Goal: Task Accomplishment & Management: Use online tool/utility

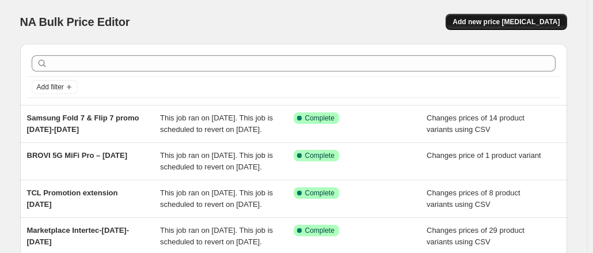
click at [497, 26] on span "Add new price [MEDICAL_DATA]" at bounding box center [505, 21] width 107 height 9
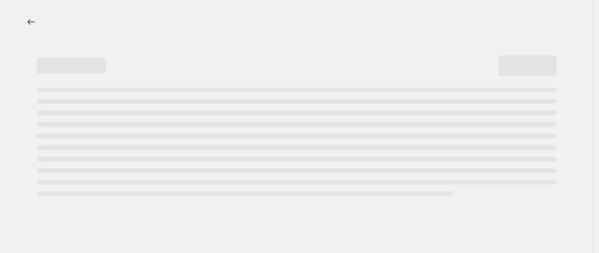
select select "percentage"
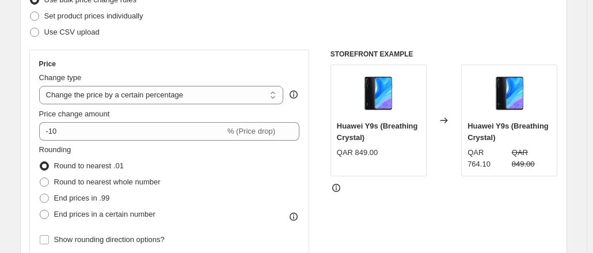
scroll to position [173, 0]
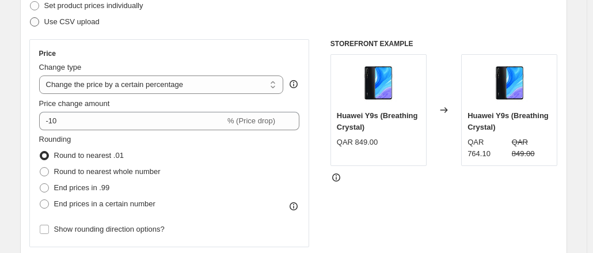
click at [39, 22] on span at bounding box center [34, 21] width 9 height 9
click at [31, 18] on input "Use CSV upload" at bounding box center [30, 17] width 1 height 1
radio input "true"
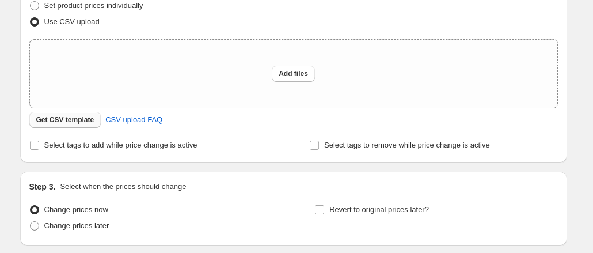
click at [62, 118] on span "Get CSV template" at bounding box center [65, 119] width 58 height 9
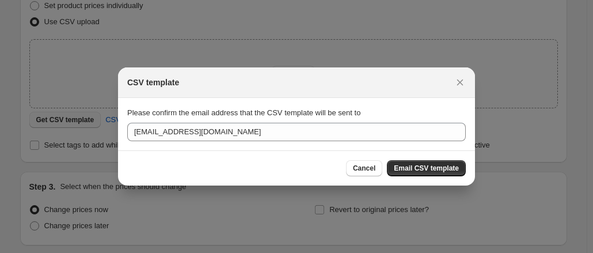
scroll to position [0, 0]
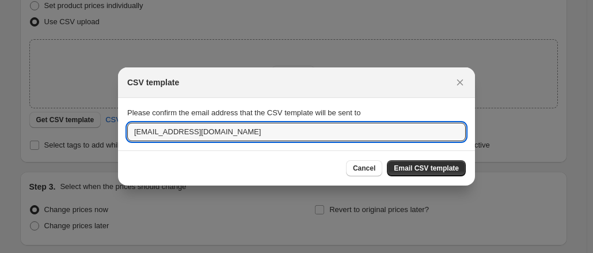
drag, startPoint x: 185, startPoint y: 131, endPoint x: 122, endPoint y: 132, distance: 63.3
click at [122, 132] on section "Please confirm the email address that the CSV template will be sent to [EMAIL_A…" at bounding box center [296, 124] width 357 height 52
type input "[EMAIL_ADDRESS][DOMAIN_NAME]"
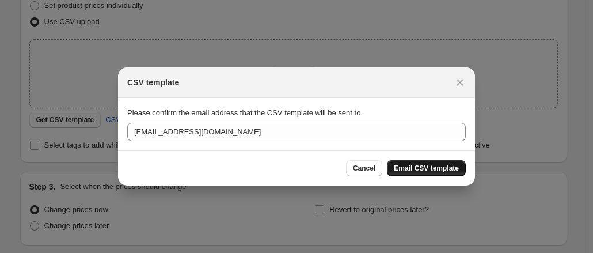
click at [432, 173] on button "Email CSV template" at bounding box center [426, 168] width 79 height 16
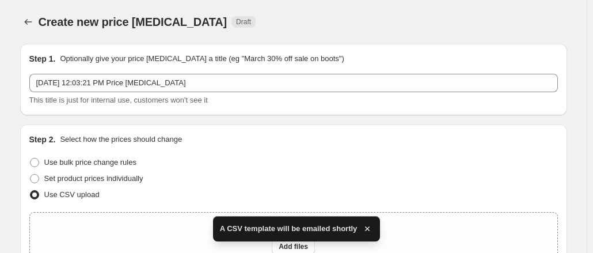
scroll to position [173, 0]
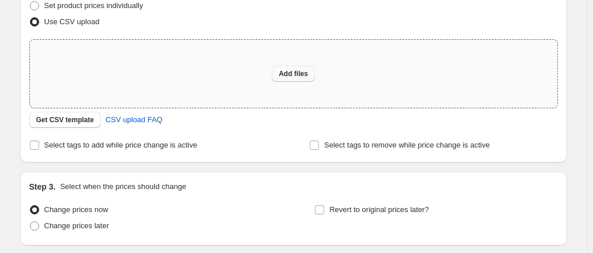
click at [302, 71] on span "Add files" at bounding box center [293, 73] width 29 height 9
type input "C:\fakepath\csv_template_user_10815salamaug.csv"
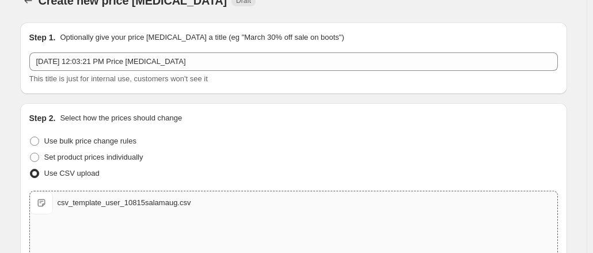
scroll to position [0, 0]
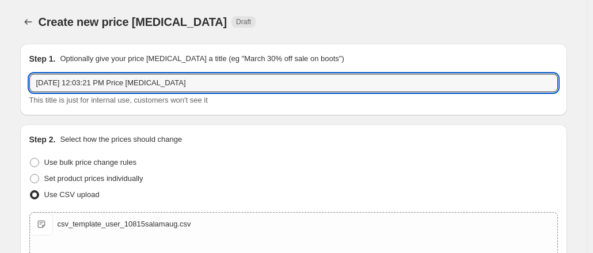
drag, startPoint x: 212, startPoint y: 84, endPoint x: 37, endPoint y: 96, distance: 176.0
click at [37, 96] on div "[DATE] 12:03:21 PM Price [MEDICAL_DATA] This title is just for internal use, cu…" at bounding box center [293, 90] width 528 height 32
drag, startPoint x: 116, startPoint y: 84, endPoint x: 105, endPoint y: 83, distance: 11.0
click at [105, 83] on input "Marketplace salam-aug-pricechange-spe30" at bounding box center [293, 83] width 528 height 18
click at [174, 83] on input "Marketplace salam-sep-pricechange-spe30" at bounding box center [293, 83] width 528 height 18
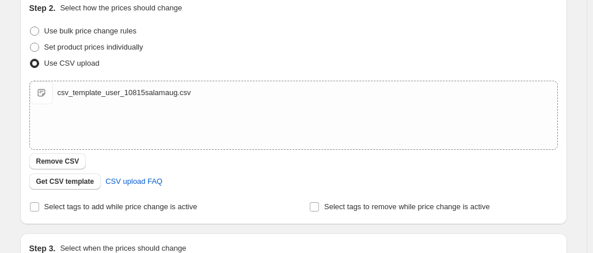
scroll to position [58, 0]
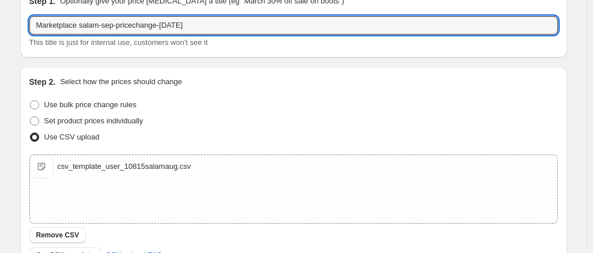
drag, startPoint x: 203, startPoint y: 25, endPoint x: -68, endPoint y: 35, distance: 271.3
click at [0, 35] on html "Home Settings Plans Skip to content Create new price [MEDICAL_DATA]. This page …" at bounding box center [296, 68] width 593 height 253
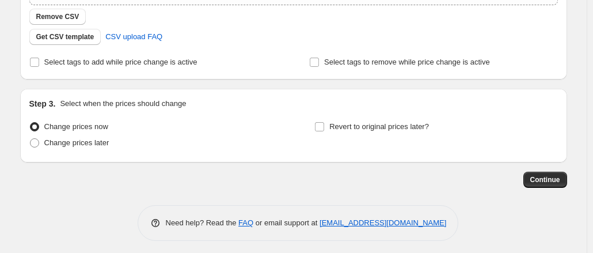
scroll to position [280, 0]
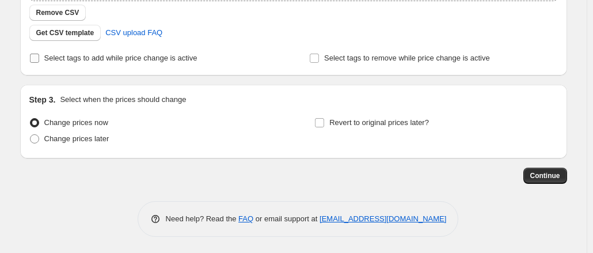
type input "Marketplace salam-sep-pricechange-[DATE]"
click at [44, 59] on label "Select tags to add while price change is active" at bounding box center [113, 58] width 168 height 16
click at [39, 59] on input "Select tags to add while price change is active" at bounding box center [34, 58] width 9 height 9
checkbox input "true"
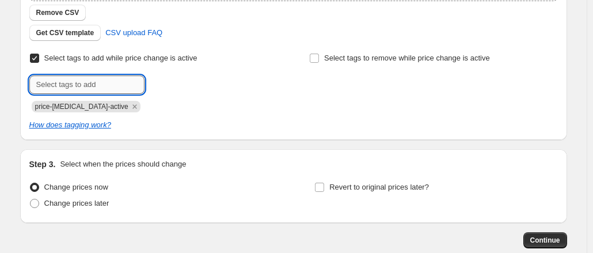
click at [132, 86] on input "text" at bounding box center [86, 84] width 115 height 18
paste input "Marketplace salam-sep-pricechange-[DATE]"
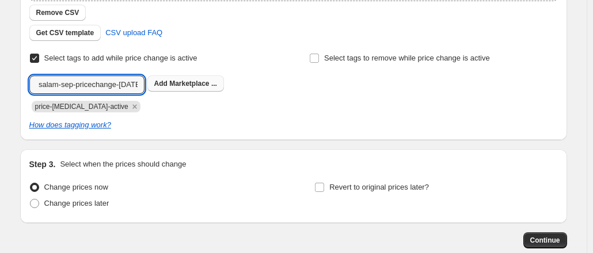
type input "Marketplace salam-sep-pricechange-[DATE]"
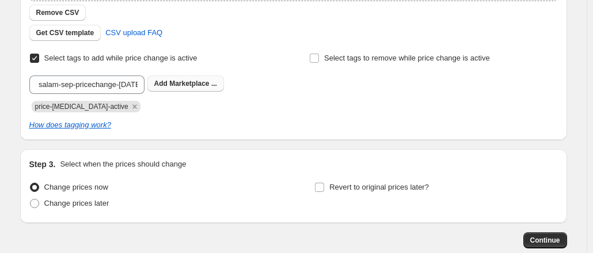
scroll to position [0, 0]
click at [184, 84] on span "Marketplace ..." at bounding box center [193, 83] width 48 height 8
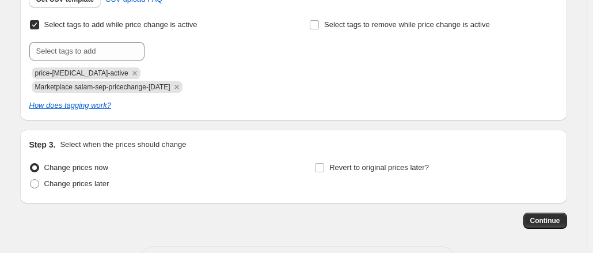
scroll to position [337, 0]
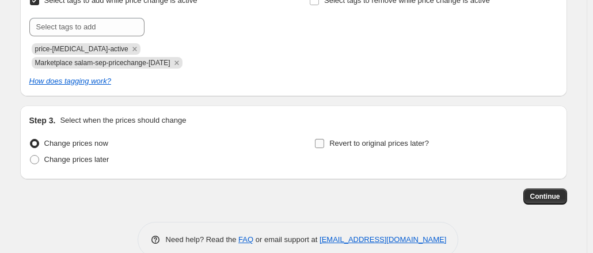
click at [321, 139] on input "Revert to original prices later?" at bounding box center [319, 143] width 9 height 9
checkbox input "true"
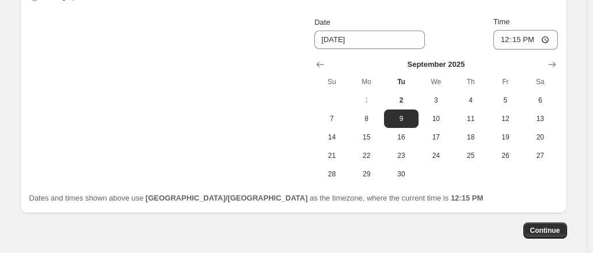
scroll to position [484, 0]
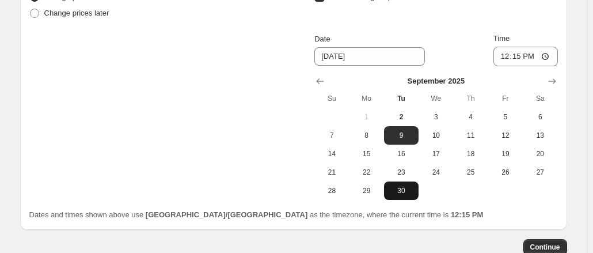
click at [404, 186] on span "30" at bounding box center [401, 190] width 25 height 9
type input "[DATE]"
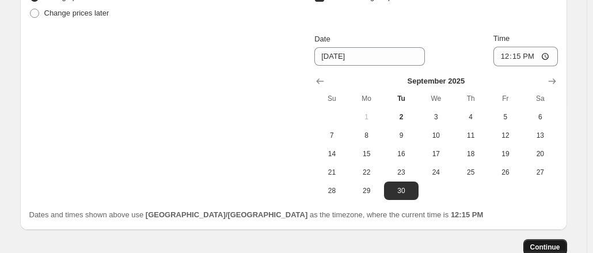
click at [551, 242] on span "Continue" at bounding box center [545, 246] width 30 height 9
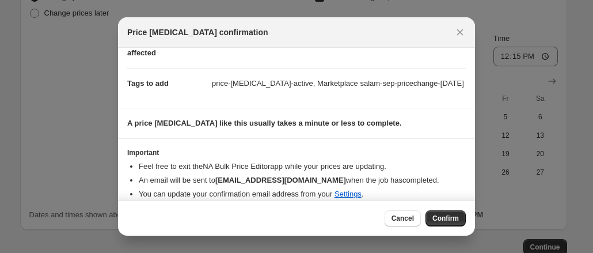
scroll to position [94, 0]
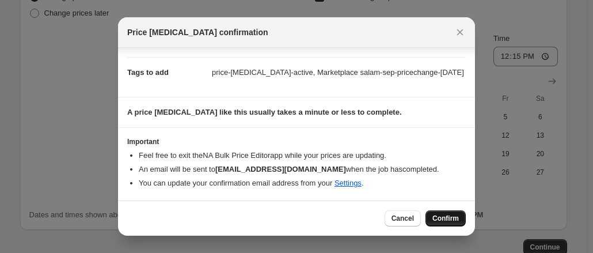
click at [443, 219] on span "Confirm" at bounding box center [445, 218] width 26 height 9
